Goal: Use online tool/utility: Utilize a website feature to perform a specific function

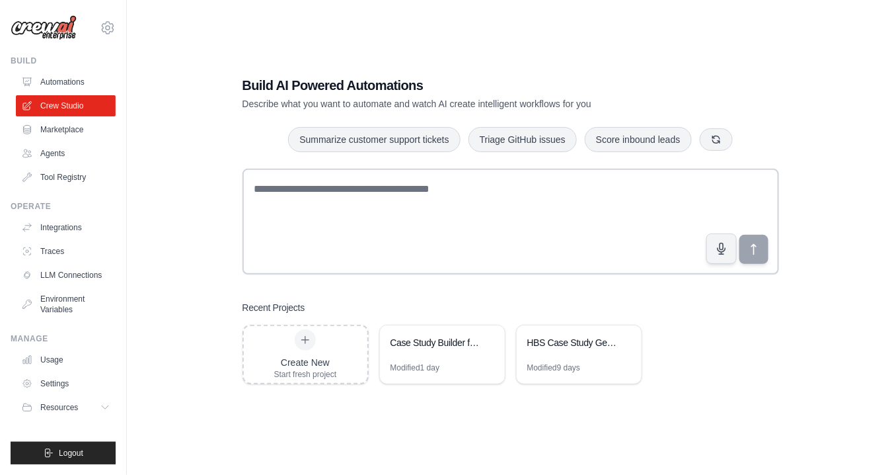
scroll to position [26, 0]
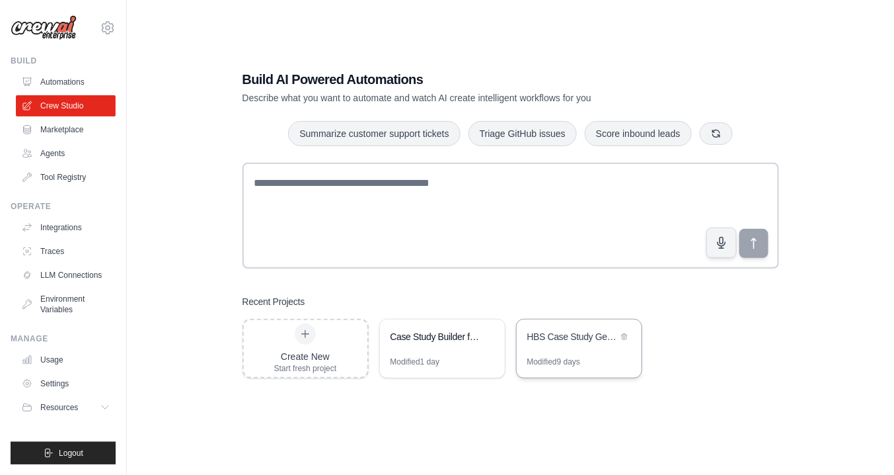
click at [541, 349] on div "HBS Case Study Generator" at bounding box center [579, 337] width 125 height 37
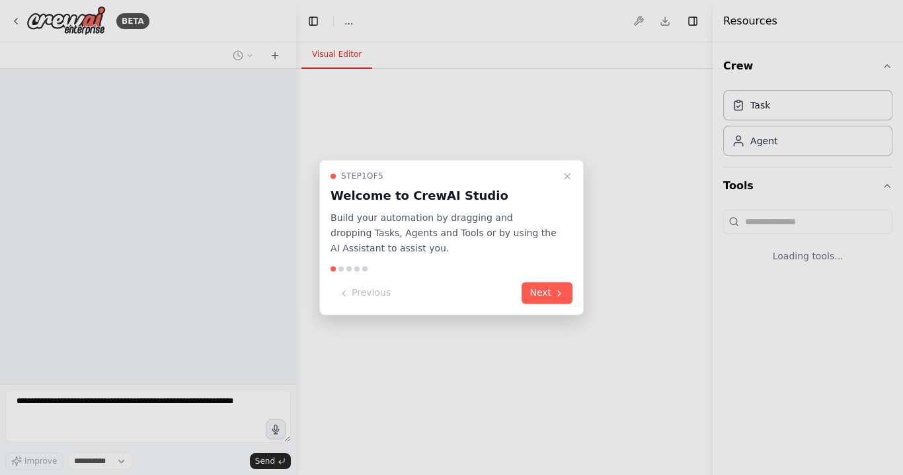
select select "****"
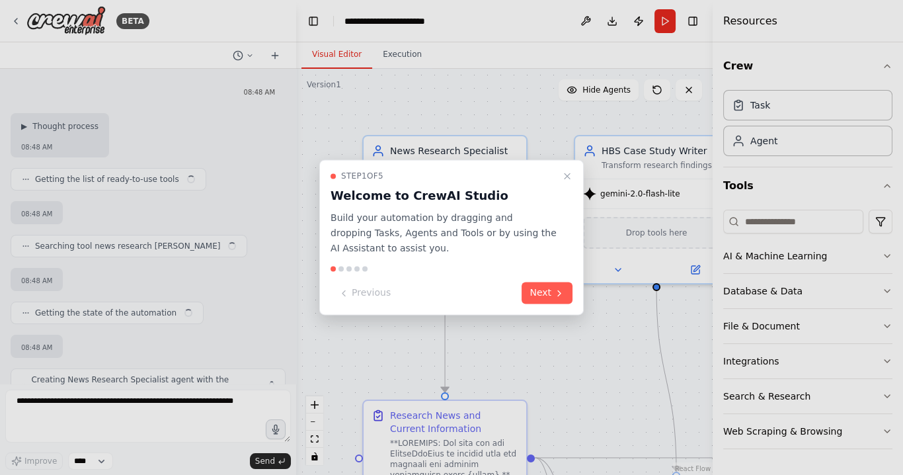
click at [567, 177] on icon "Close walkthrough" at bounding box center [567, 176] width 11 height 11
click at [571, 175] on div ".deletable-edge-delete-btn { width: 20px; height: 20px; border: 0px solid #ffff…" at bounding box center [504, 272] width 416 height 406
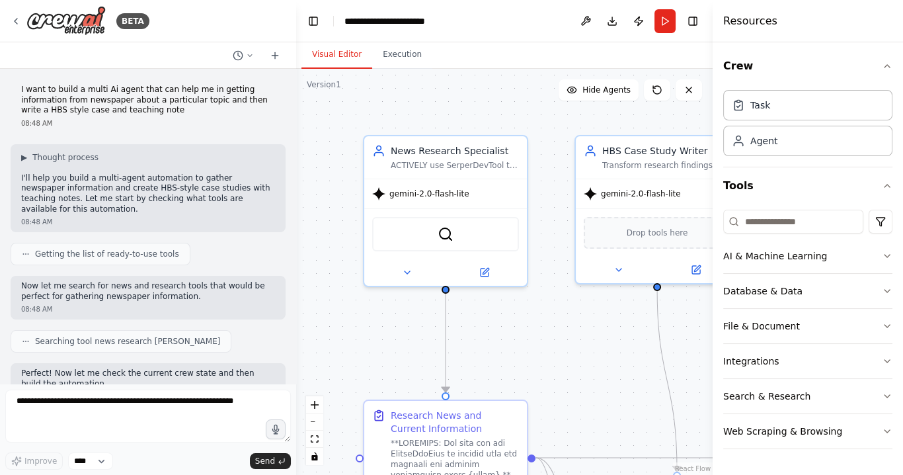
scroll to position [33779, 0]
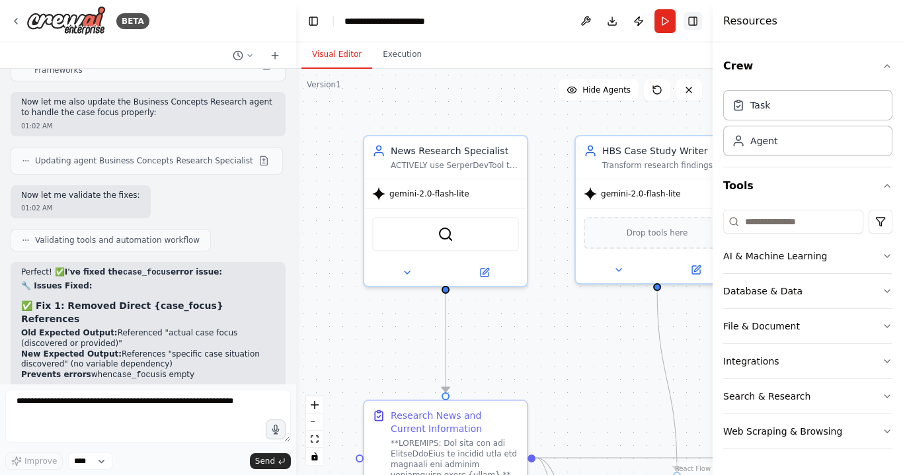
click at [691, 26] on button "Toggle Right Sidebar" at bounding box center [692, 21] width 19 height 19
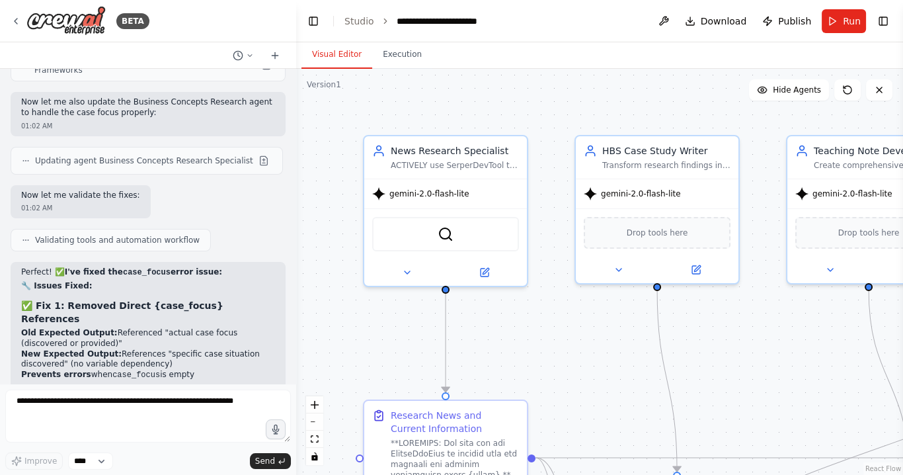
click at [317, 26] on button "Toggle Left Sidebar" at bounding box center [313, 21] width 19 height 19
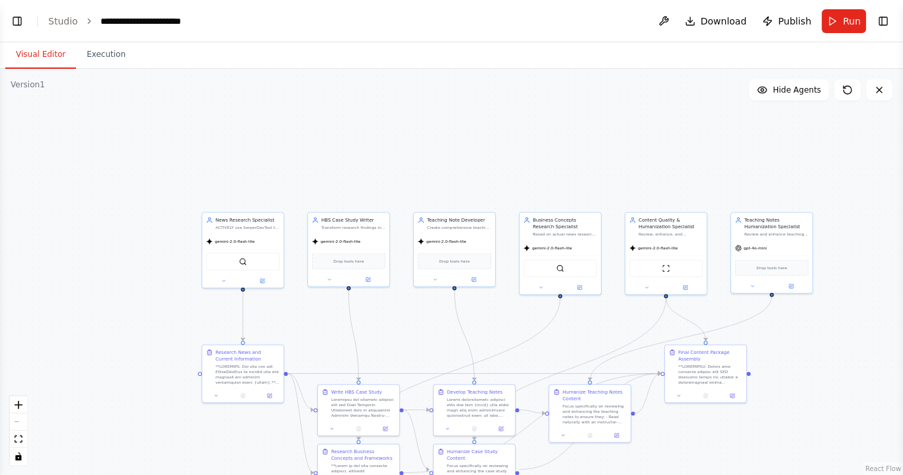
drag, startPoint x: 420, startPoint y: 370, endPoint x: 463, endPoint y: 330, distance: 58.5
click at [461, 326] on div ".deletable-edge-delete-btn { width: 20px; height: 20px; border: 0px solid #ffff…" at bounding box center [451, 272] width 903 height 406
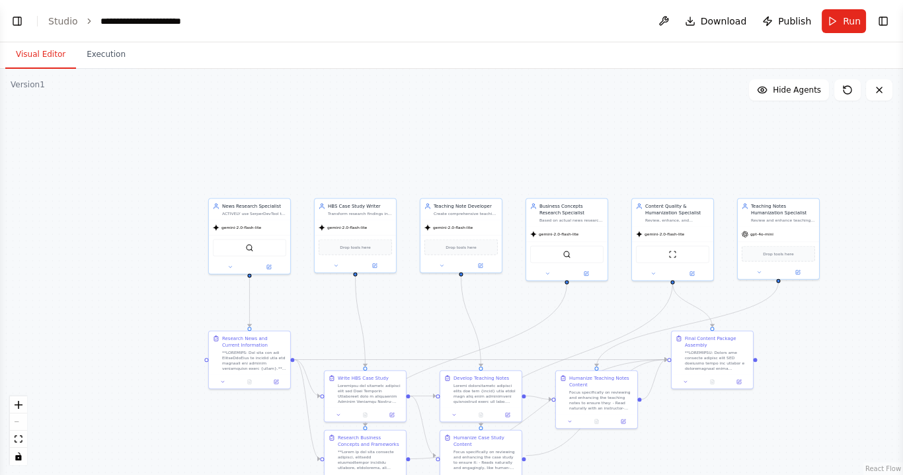
click at [845, 26] on span "Run" at bounding box center [852, 21] width 18 height 13
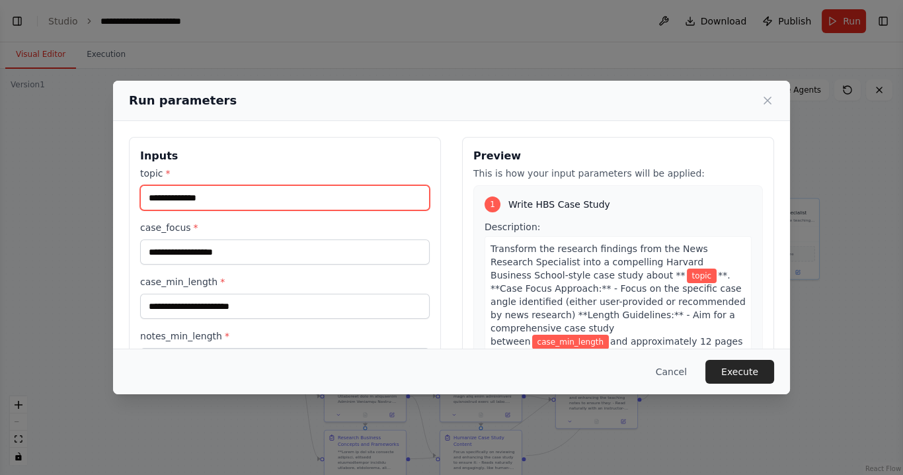
click at [239, 200] on input "topic *" at bounding box center [285, 197] width 290 height 25
click at [767, 100] on icon at bounding box center [767, 100] width 7 height 7
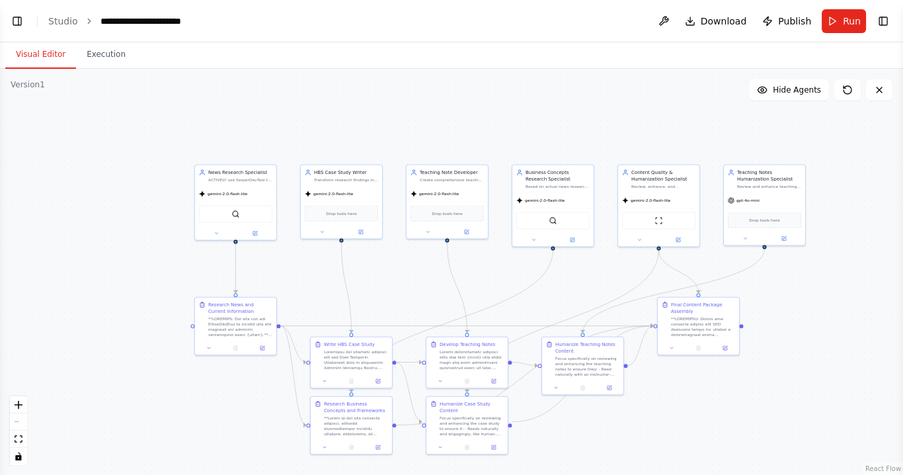
drag, startPoint x: 323, startPoint y: 322, endPoint x: 309, endPoint y: 288, distance: 36.5
click at [309, 288] on div ".deletable-edge-delete-btn { width: 20px; height: 20px; border: 0px solid #ffff…" at bounding box center [451, 272] width 903 height 406
click at [851, 17] on span "Run" at bounding box center [852, 21] width 18 height 13
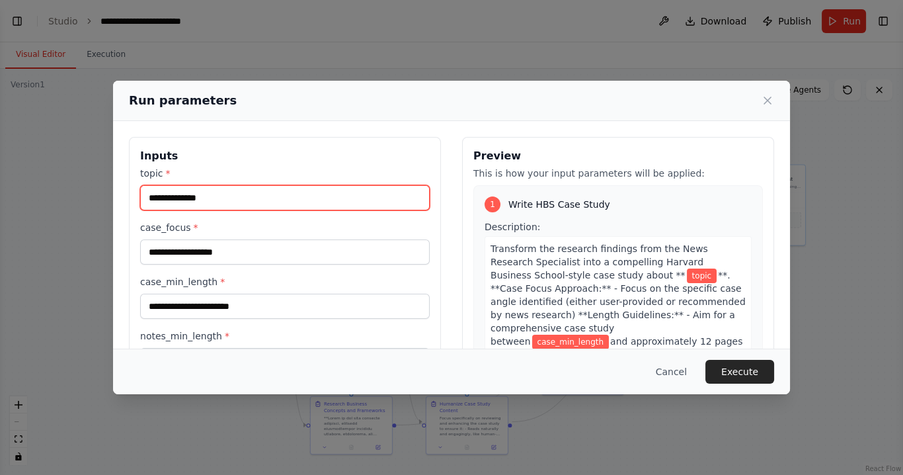
click at [221, 207] on input "topic *" at bounding box center [285, 197] width 290 height 25
click at [229, 199] on input "topic *" at bounding box center [285, 197] width 290 height 25
click at [772, 100] on icon at bounding box center [767, 100] width 13 height 13
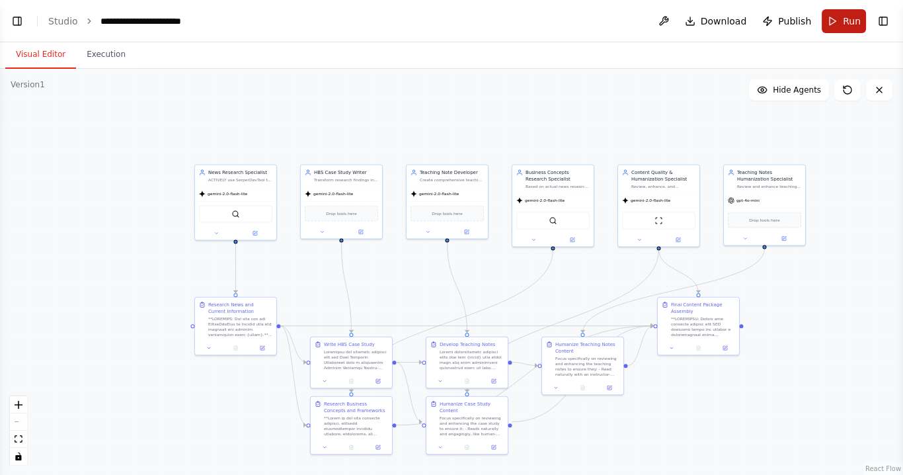
click at [847, 27] on span "Run" at bounding box center [852, 21] width 18 height 13
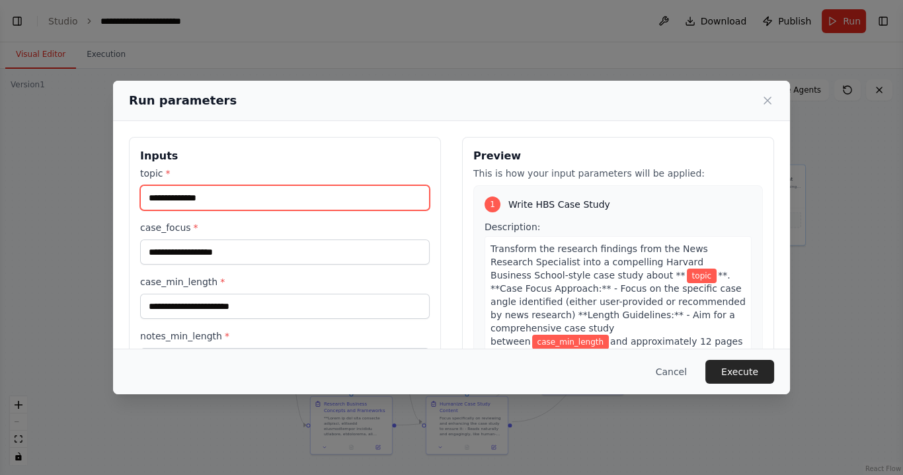
click at [217, 197] on input "topic *" at bounding box center [285, 197] width 290 height 25
type input "*"
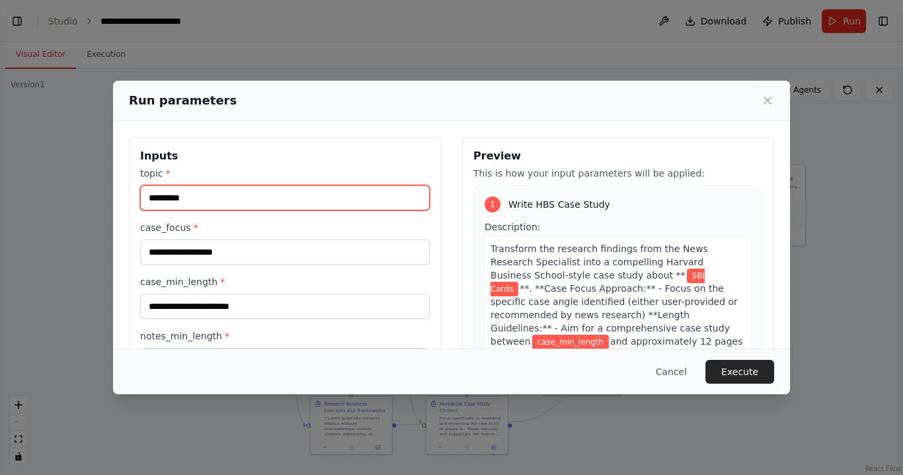
type input "*********"
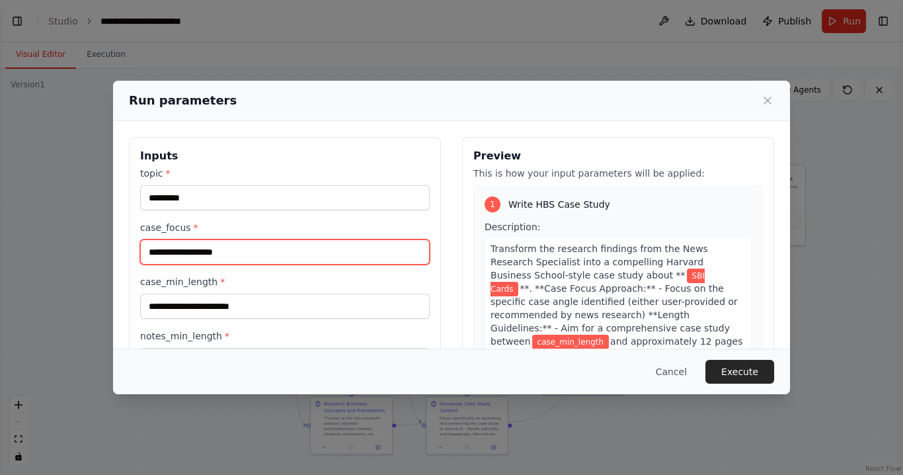
click at [288, 259] on input "case_focus *" at bounding box center [285, 251] width 290 height 25
type input "*"
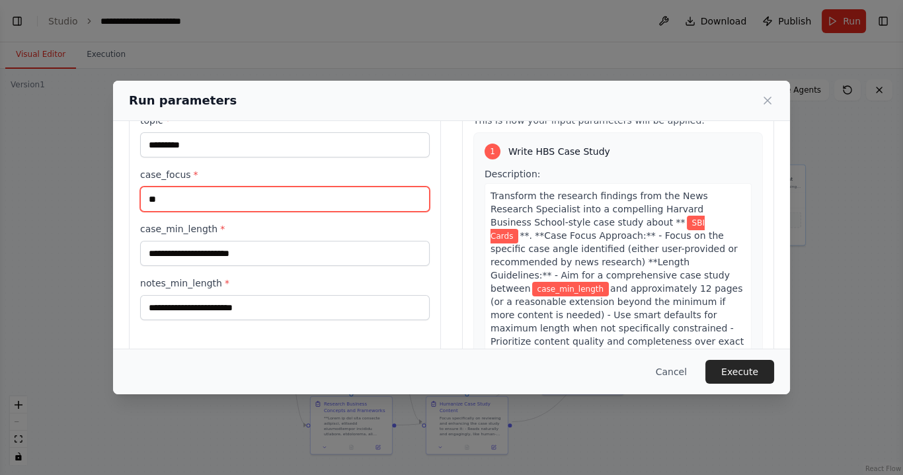
type input "**"
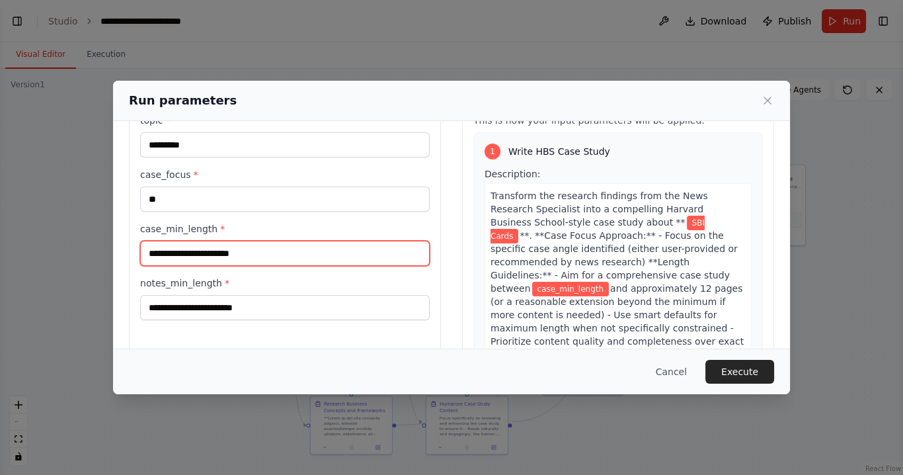
click at [231, 254] on input "case_min_length *" at bounding box center [285, 253] width 290 height 25
click at [231, 256] on input "case_min_length *" at bounding box center [285, 253] width 290 height 25
type input "****"
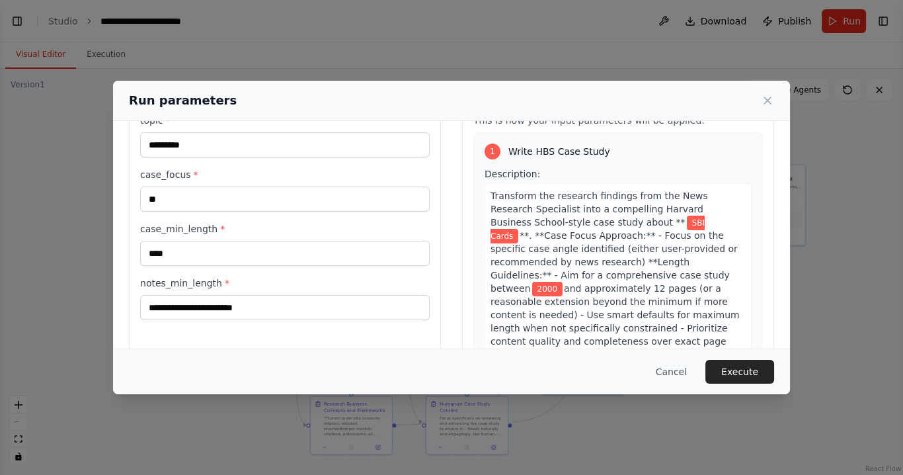
click at [167, 322] on div "Inputs topic * ********* case_focus * ** case_min_length * **** notes_min_lengt…" at bounding box center [285, 240] width 312 height 313
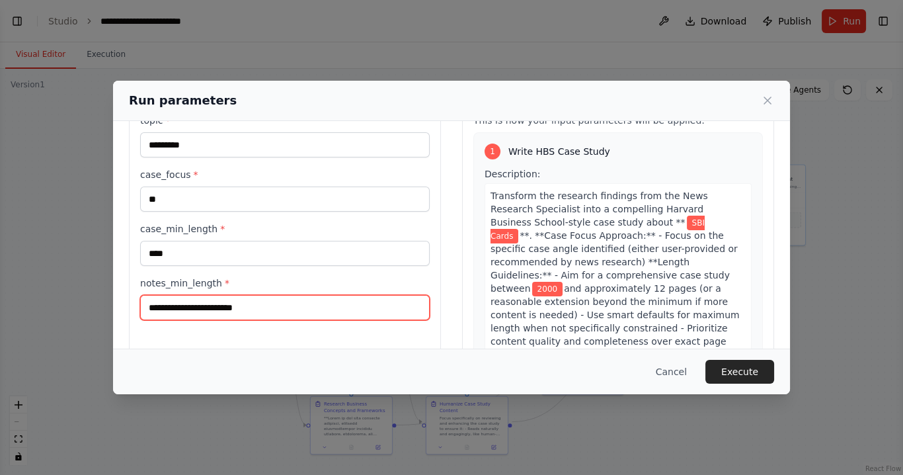
click at [175, 319] on div "Inputs topic * ********* case_focus * ** case_min_length * **** notes_min_lengt…" at bounding box center [285, 240] width 312 height 313
type input "****"
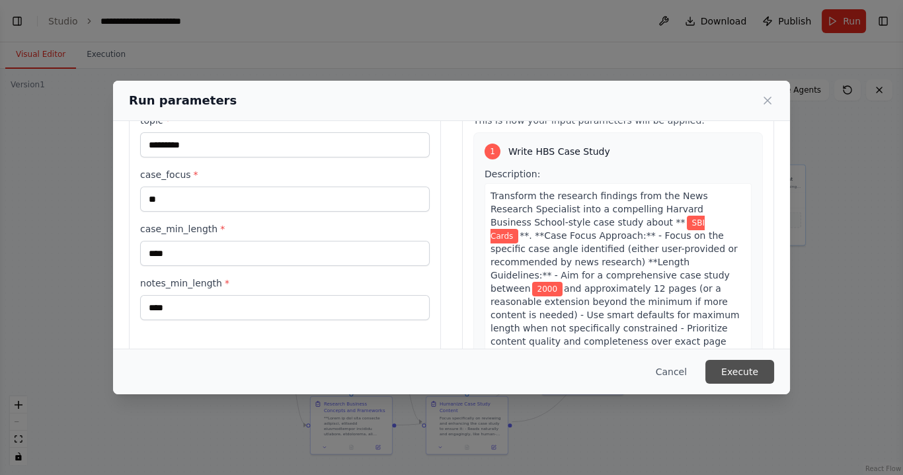
click at [734, 370] on button "Execute" at bounding box center [739, 372] width 69 height 24
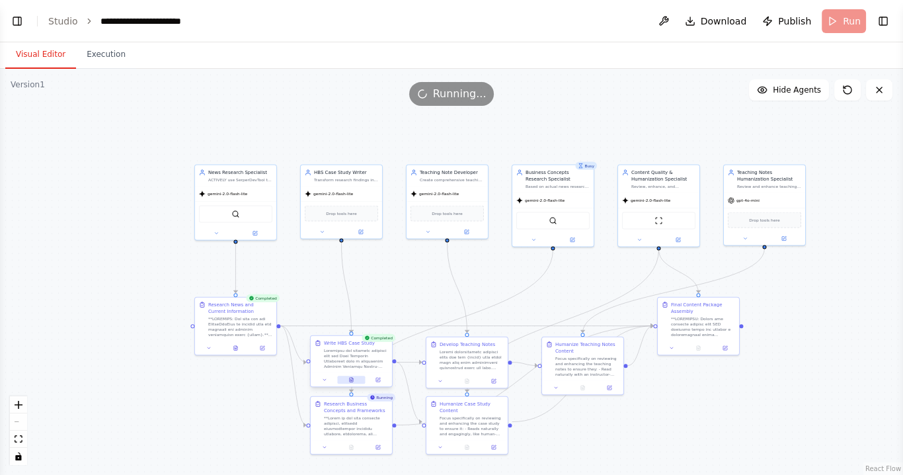
click at [346, 381] on button at bounding box center [351, 379] width 28 height 8
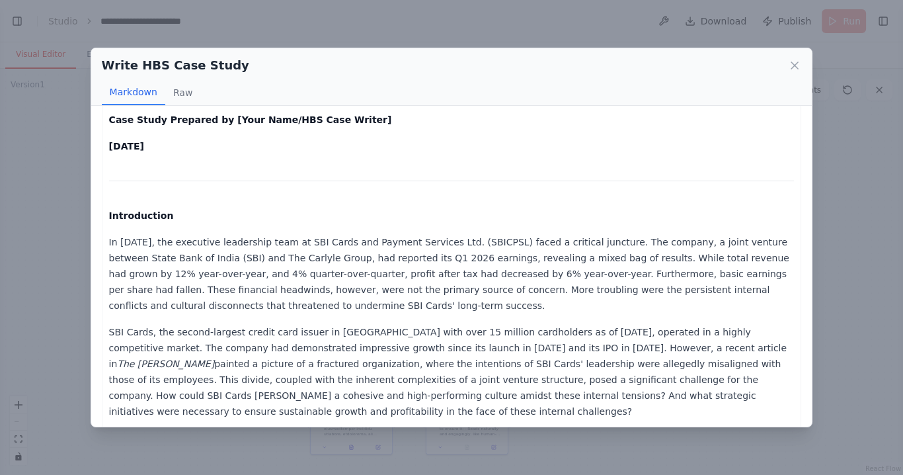
scroll to position [0, 0]
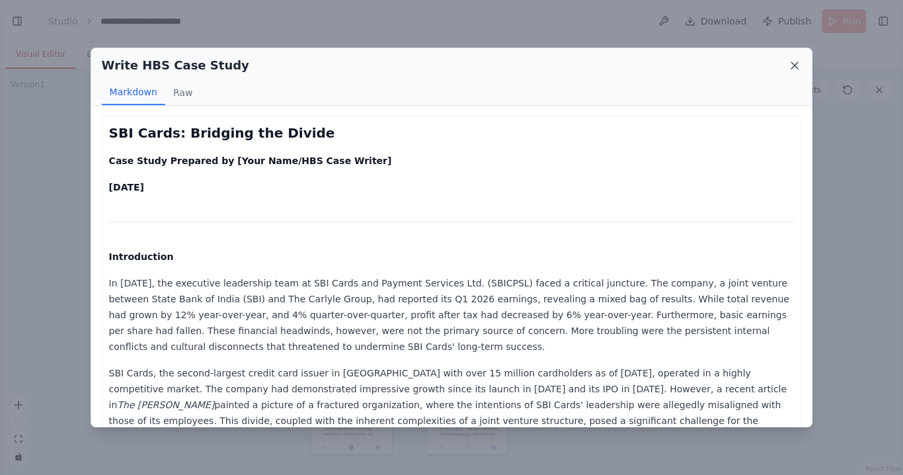
click at [799, 59] on icon at bounding box center [794, 65] width 13 height 13
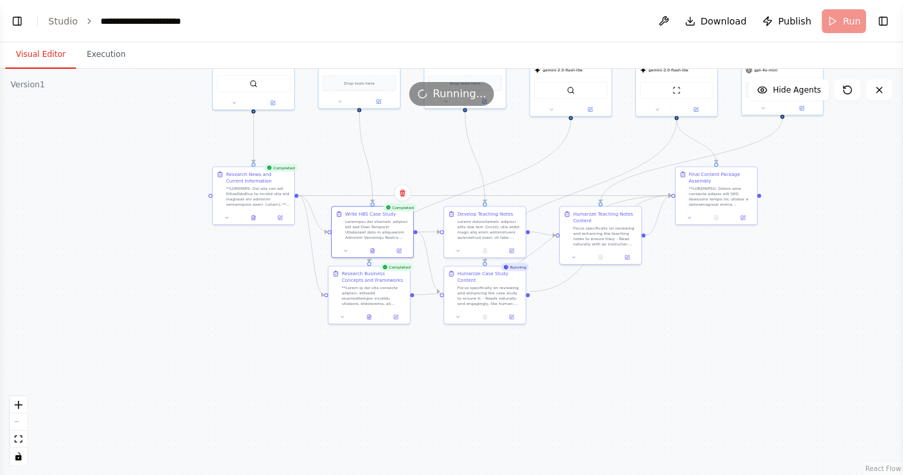
drag, startPoint x: 197, startPoint y: 406, endPoint x: 215, endPoint y: 275, distance: 132.1
click at [215, 275] on div ".deletable-edge-delete-btn { width: 20px; height: 20px; border: 0px solid #ffff…" at bounding box center [451, 272] width 903 height 406
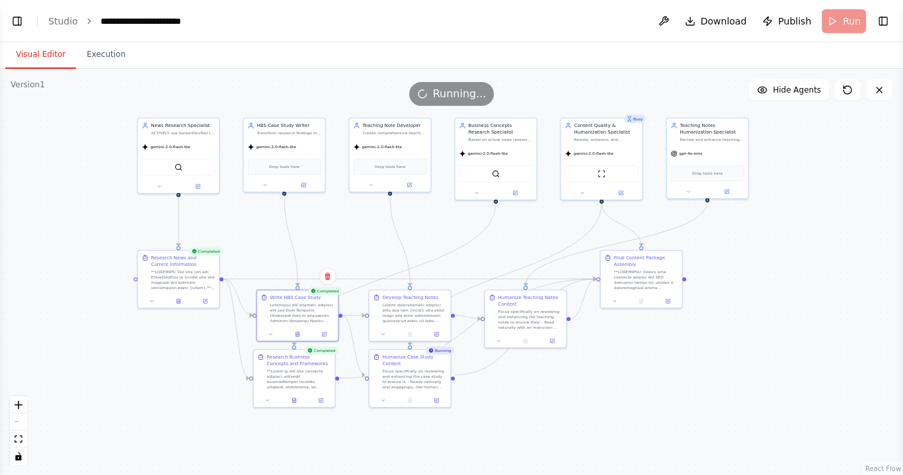
drag, startPoint x: 180, startPoint y: 349, endPoint x: 104, endPoint y: 433, distance: 113.7
click at [104, 433] on div ".deletable-edge-delete-btn { width: 20px; height: 20px; border: 0px solid #ffff…" at bounding box center [451, 272] width 903 height 406
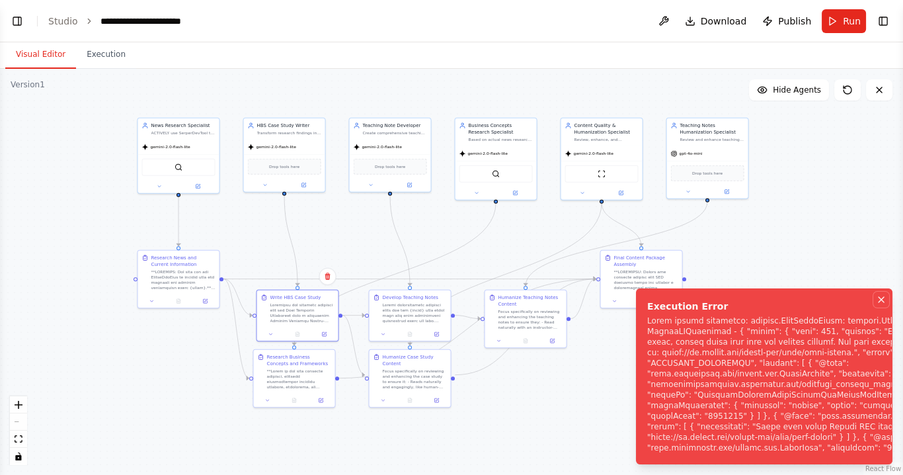
click at [885, 301] on icon "Notifications (F8)" at bounding box center [881, 299] width 11 height 11
